Goal: Transaction & Acquisition: Download file/media

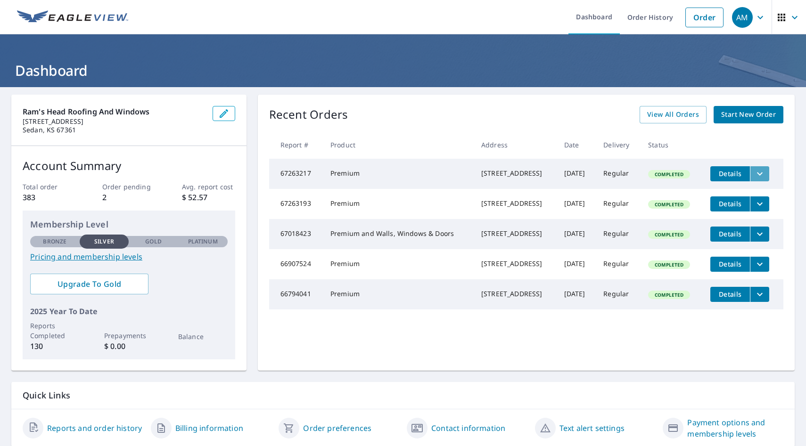
click at [759, 175] on icon "filesDropdownBtn-67263217" at bounding box center [759, 173] width 11 height 11
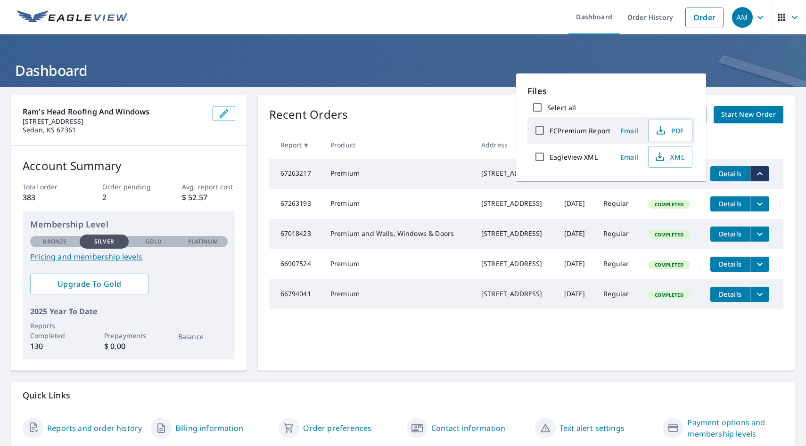
click at [547, 108] on input "Select all" at bounding box center [537, 108] width 20 height 20
checkbox input "true"
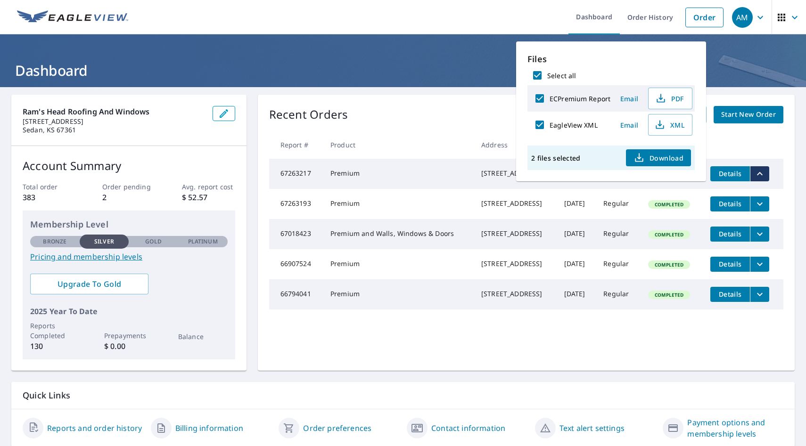
click at [664, 162] on span "Download" at bounding box center [658, 157] width 50 height 11
click at [470, 119] on div "Recent Orders View All Orders Start New Order" at bounding box center [526, 114] width 514 height 17
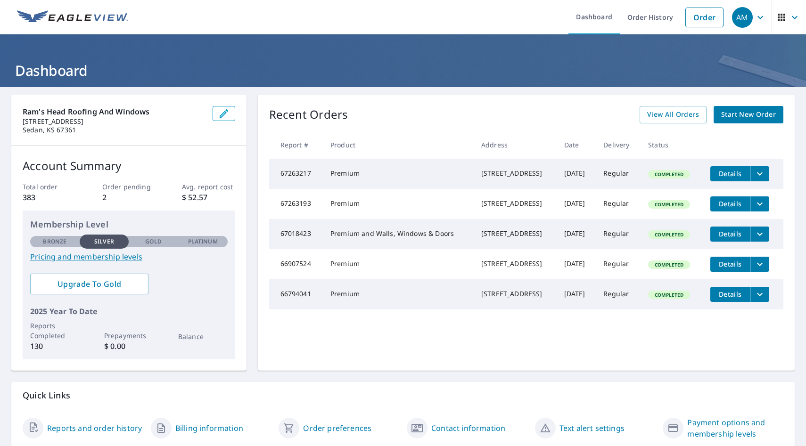
click at [758, 174] on icon "filesDropdownBtn-67263217" at bounding box center [759, 173] width 11 height 11
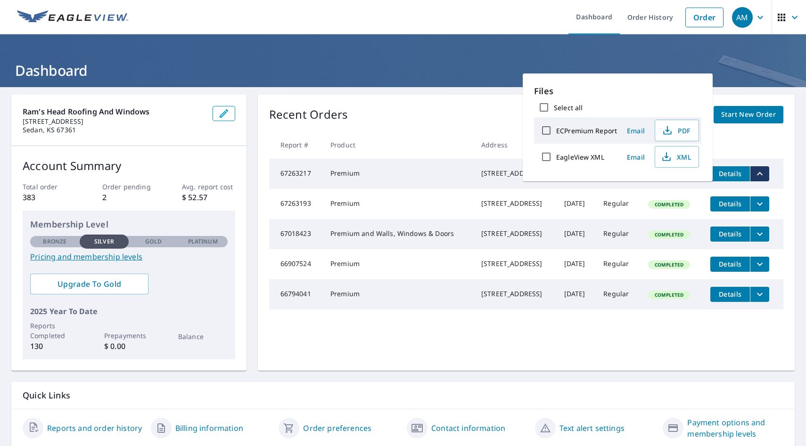
click at [725, 182] on td "Details" at bounding box center [743, 174] width 81 height 30
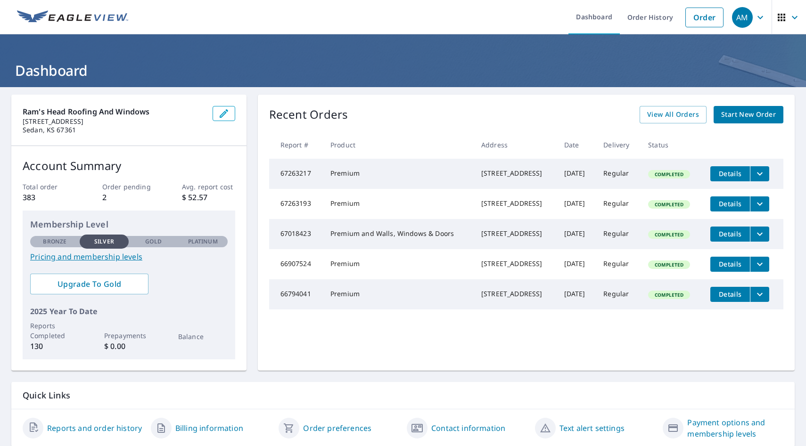
click at [725, 175] on span "Details" at bounding box center [730, 173] width 28 height 9
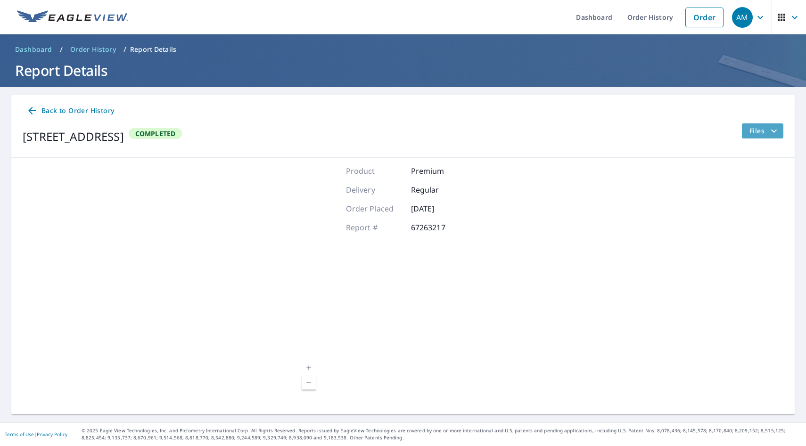
click at [764, 129] on span "Files" at bounding box center [764, 130] width 30 height 11
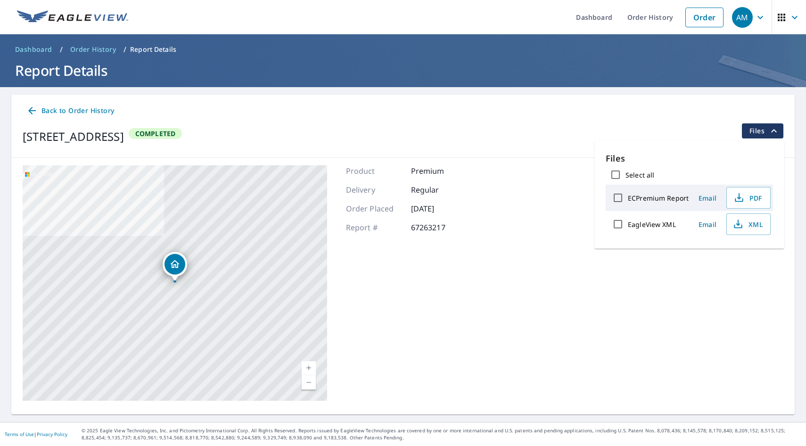
click at [525, 133] on div "1346 Road 14 Sedan, KS 67361 Completed Files" at bounding box center [403, 136] width 760 height 26
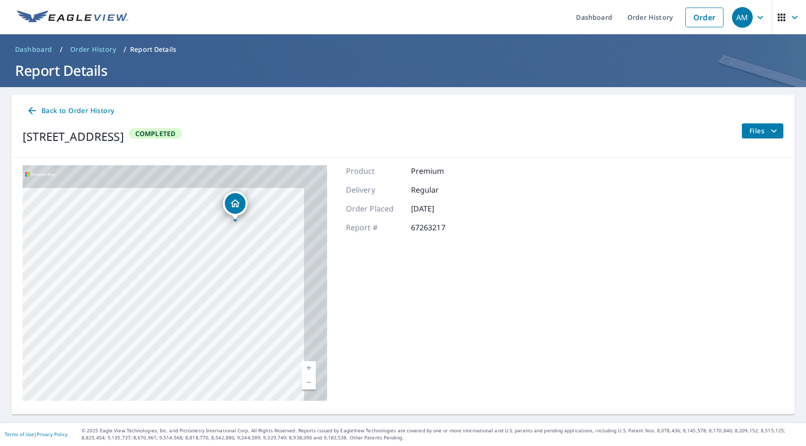
drag, startPoint x: 256, startPoint y: 204, endPoint x: 213, endPoint y: 245, distance: 59.0
click at [213, 245] on div "1346 Road 14 Sedan, KS 67361" at bounding box center [175, 283] width 304 height 236
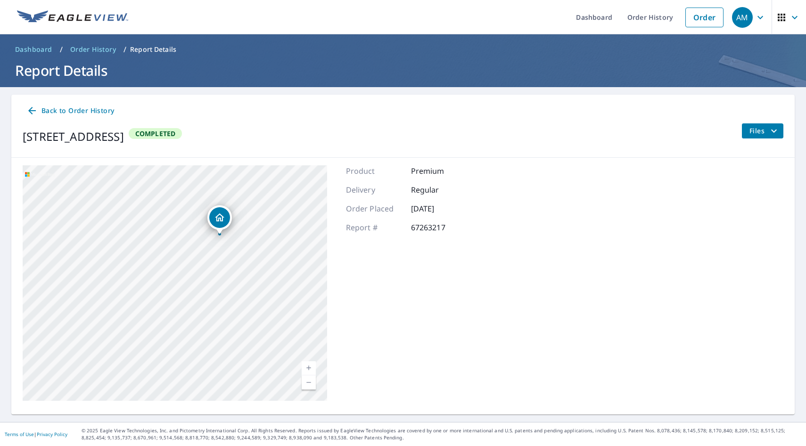
click at [81, 112] on span "Back to Order History" at bounding box center [70, 111] width 88 height 12
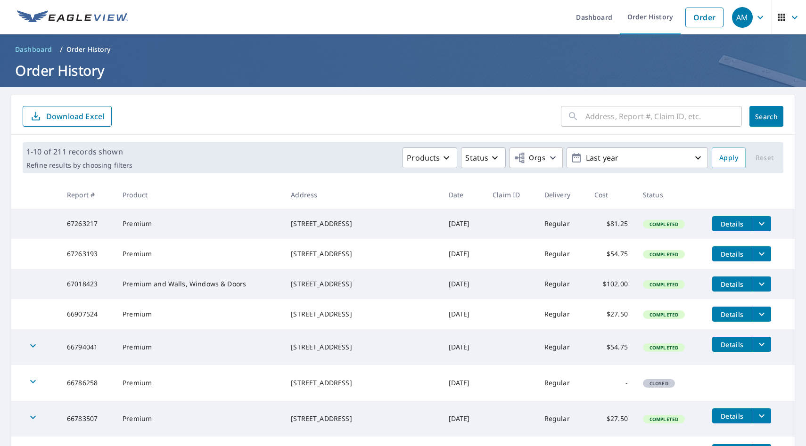
click at [85, 220] on td "67263217" at bounding box center [87, 224] width 56 height 30
click at [760, 228] on icon "filesDropdownBtn-67263217" at bounding box center [761, 223] width 11 height 11
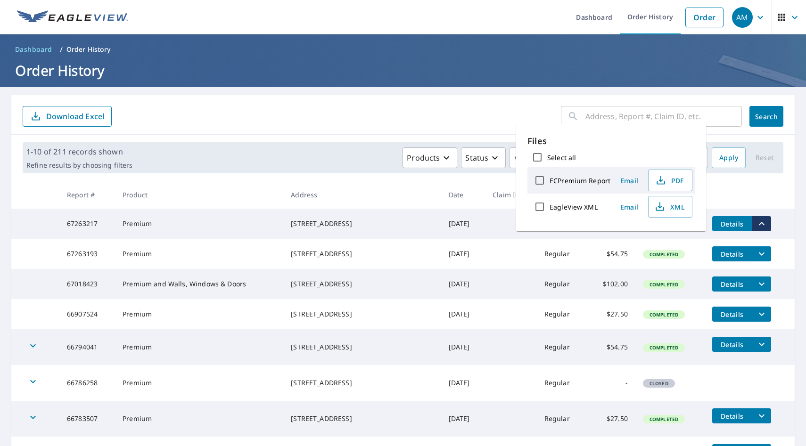
click at [748, 192] on th at bounding box center [749, 195] width 90 height 28
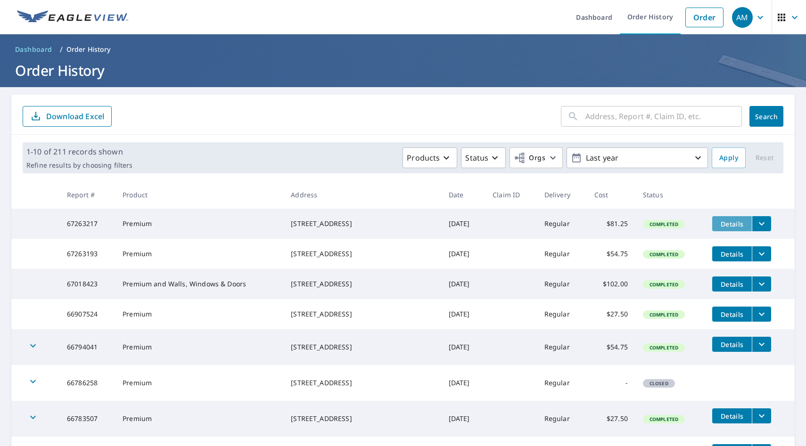
click at [737, 222] on span "Details" at bounding box center [732, 224] width 28 height 9
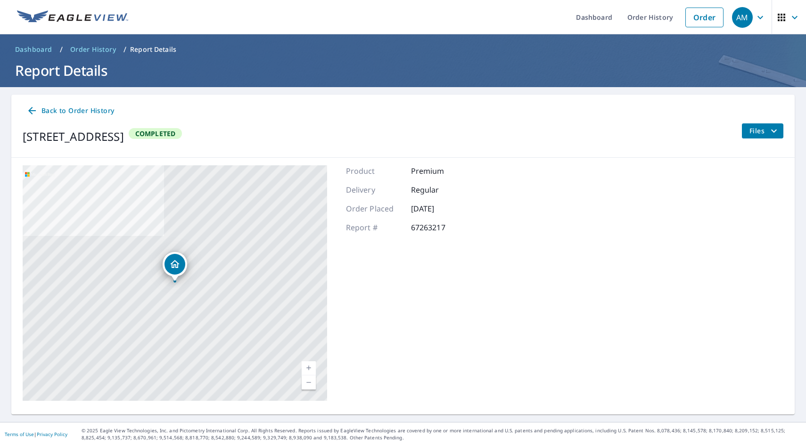
click at [788, 18] on span "button" at bounding box center [789, 17] width 26 height 23
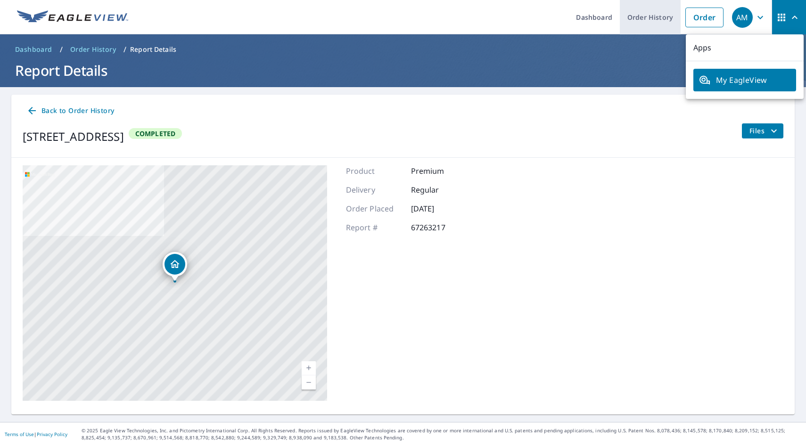
click at [637, 17] on link "Order History" at bounding box center [650, 17] width 61 height 34
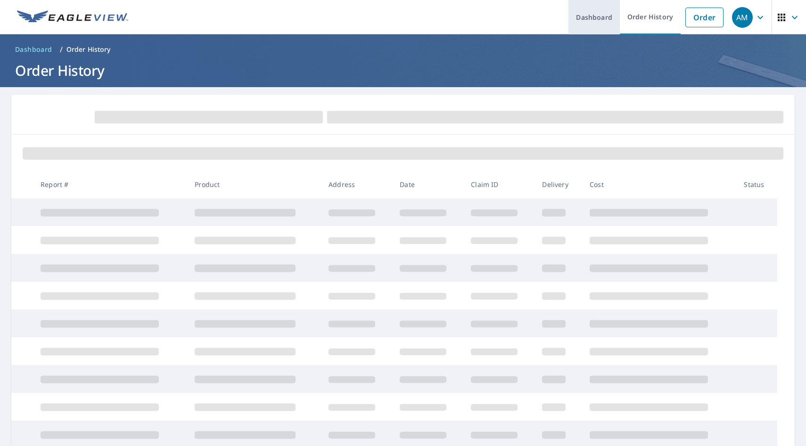
click at [608, 16] on link "Dashboard" at bounding box center [593, 17] width 51 height 34
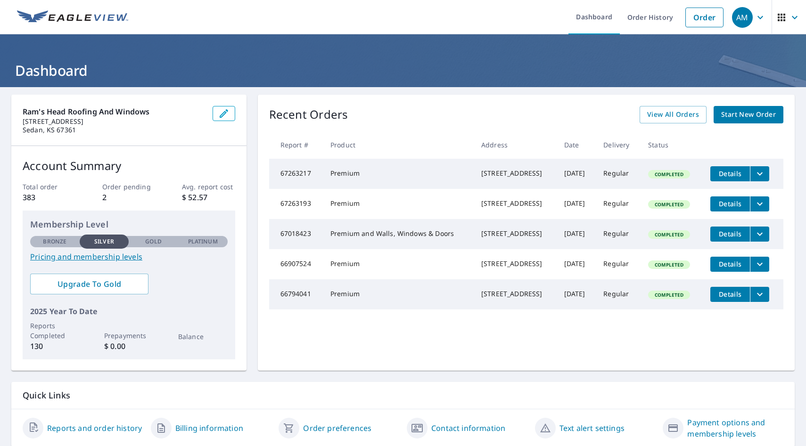
click at [789, 22] on icon "button" at bounding box center [794, 17] width 11 height 11
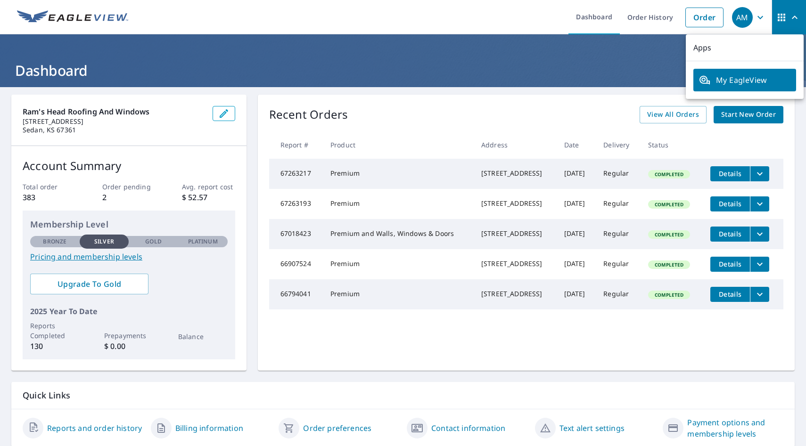
click at [743, 78] on span "My EagleView" at bounding box center [744, 79] width 91 height 11
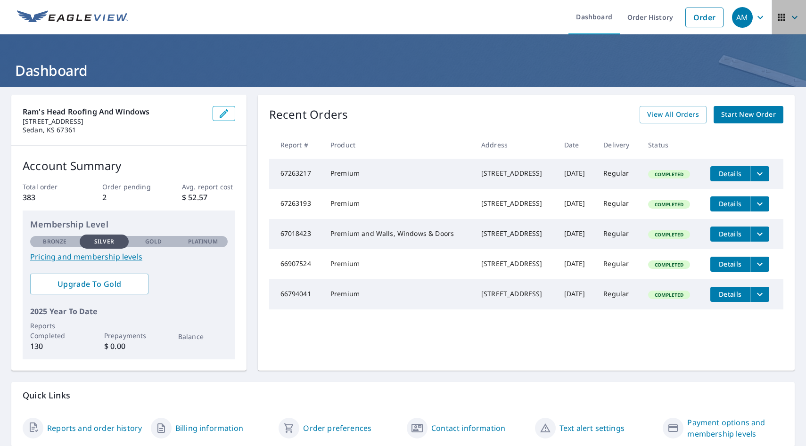
click at [786, 19] on icon "button" at bounding box center [781, 17] width 11 height 11
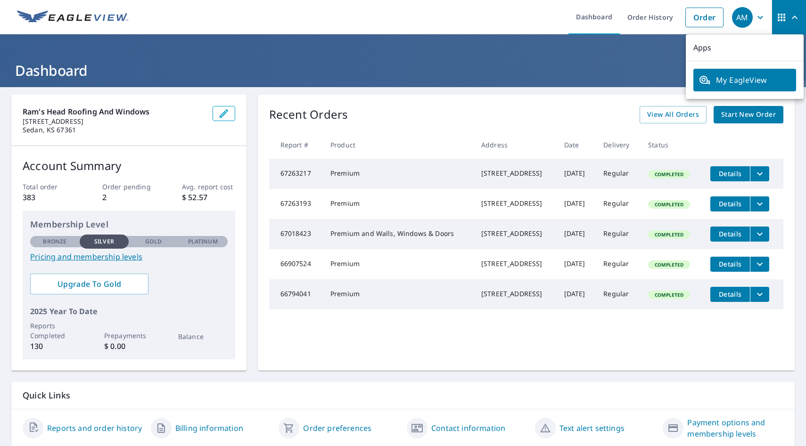
click at [774, 18] on button "button" at bounding box center [788, 17] width 34 height 34
